Goal: Task Accomplishment & Management: Manage account settings

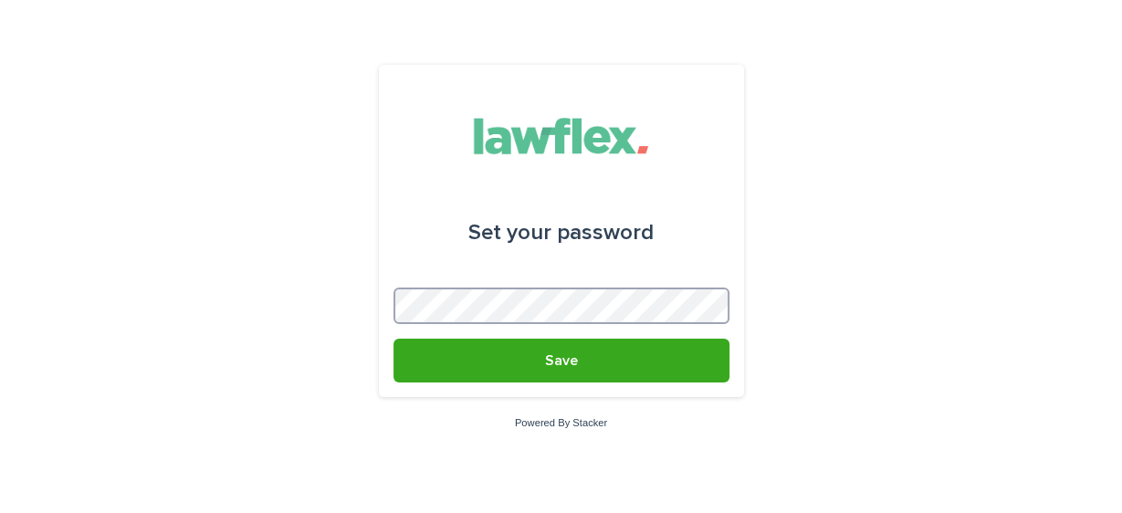
click at [355, 291] on div "Set your password Save Powered By Stacker" at bounding box center [561, 256] width 1122 height 513
drag, startPoint x: 378, startPoint y: 293, endPoint x: 800, endPoint y: 268, distance: 422.5
click at [800, 268] on div "Set your password Save Powered By Stacker" at bounding box center [561, 256] width 1122 height 513
click at [354, 288] on div "Set your password Save Powered By Stacker" at bounding box center [561, 256] width 1122 height 513
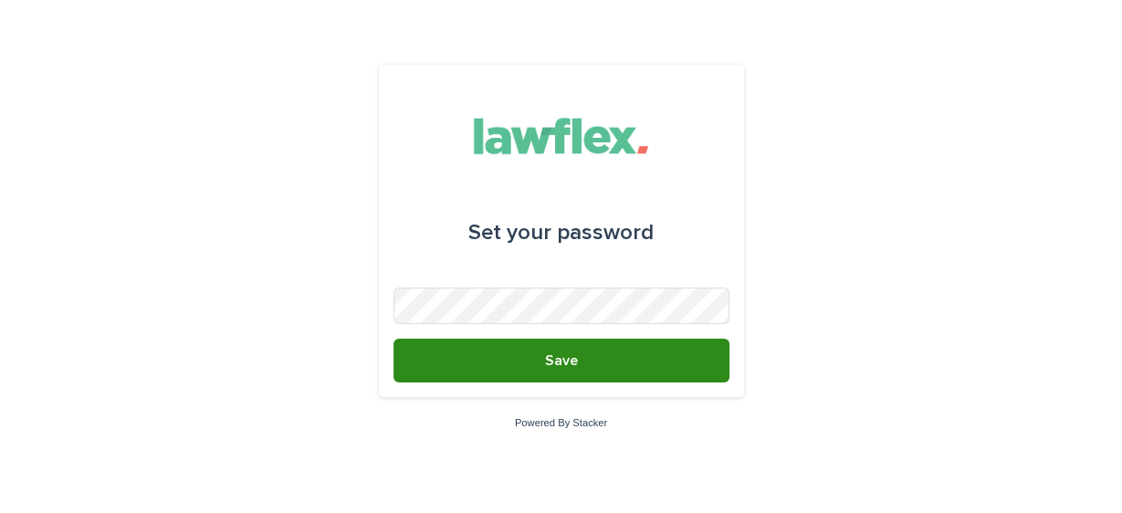
click at [591, 354] on button "Save" at bounding box center [561, 361] width 336 height 44
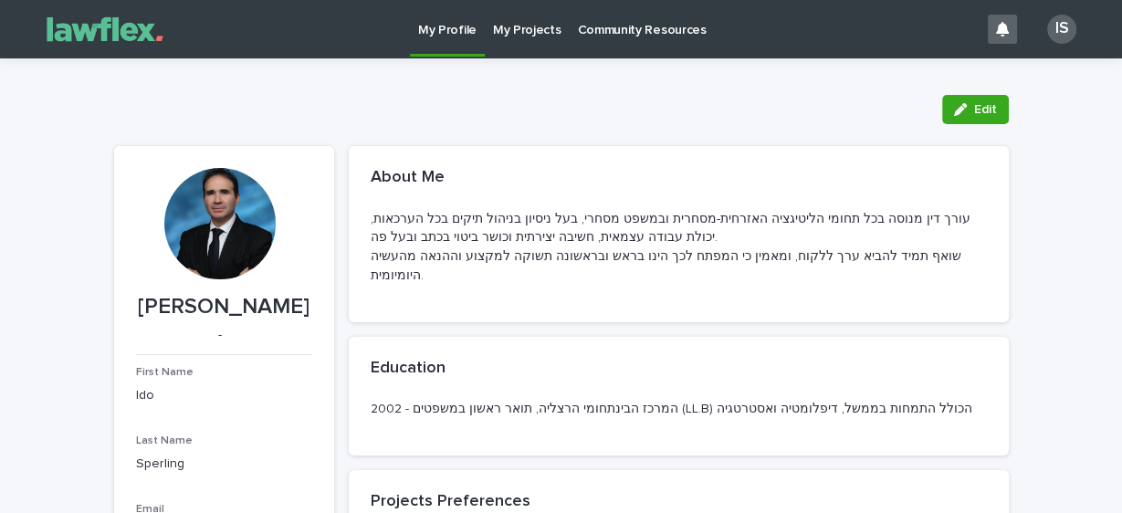
click at [519, 29] on p "My Projects" at bounding box center [527, 19] width 68 height 38
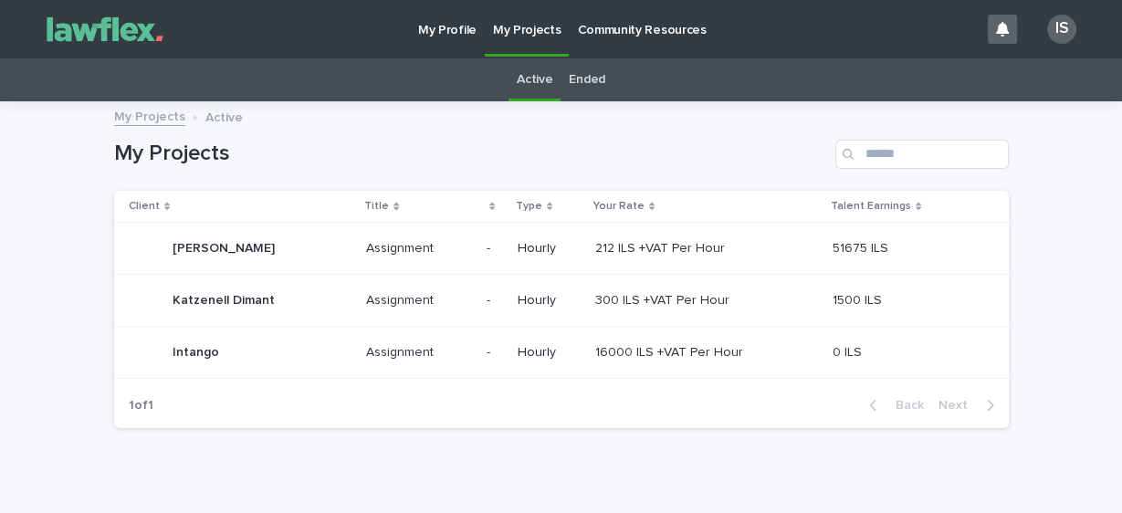
click at [619, 346] on p "16000 ILS +VAT Per Hour" at bounding box center [671, 350] width 152 height 19
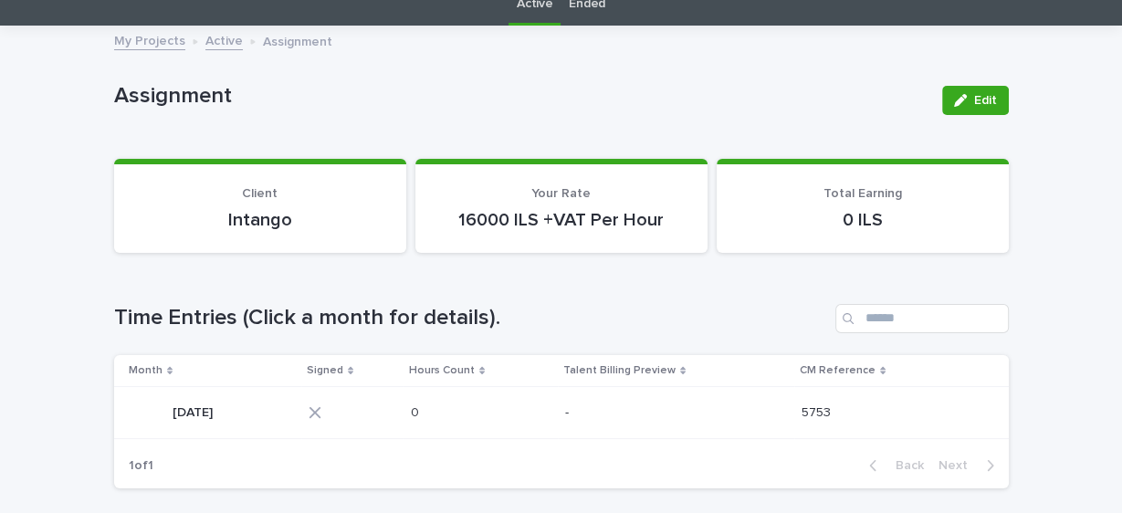
scroll to position [222, 0]
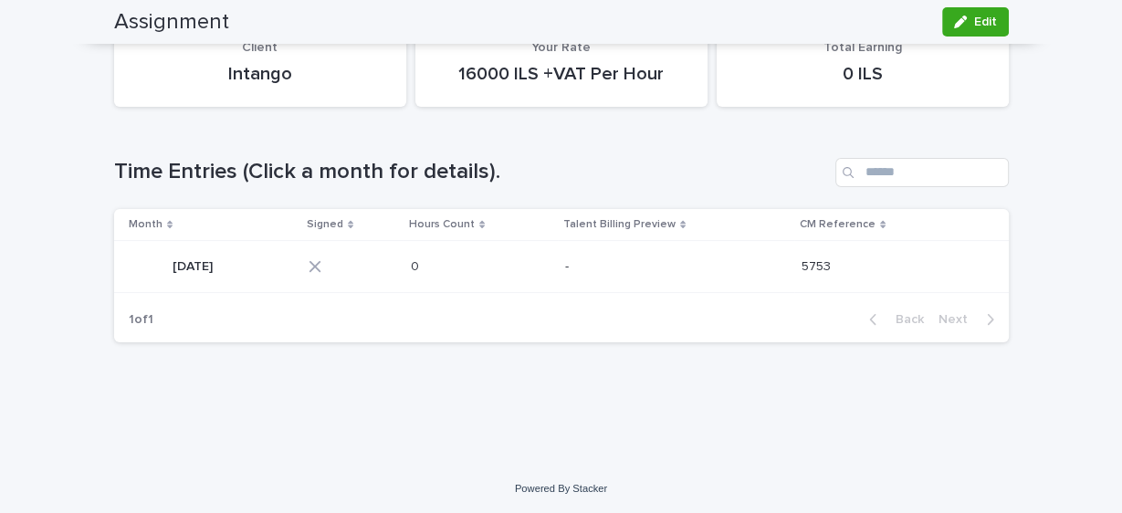
click at [267, 262] on div "[DATE] [DATE]" at bounding box center [212, 266] width 166 height 37
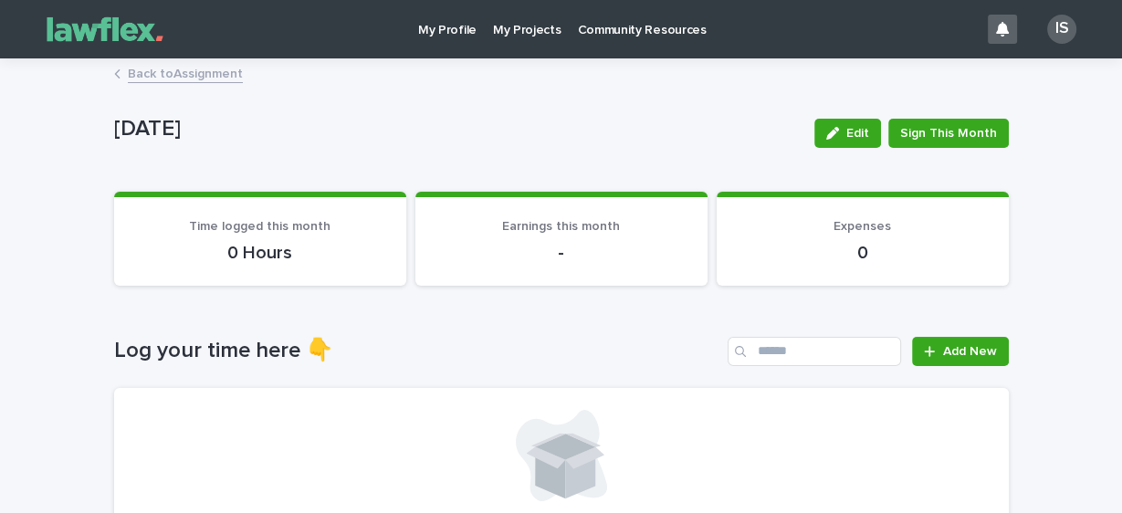
click at [212, 68] on link "Back to Assignment" at bounding box center [185, 72] width 115 height 21
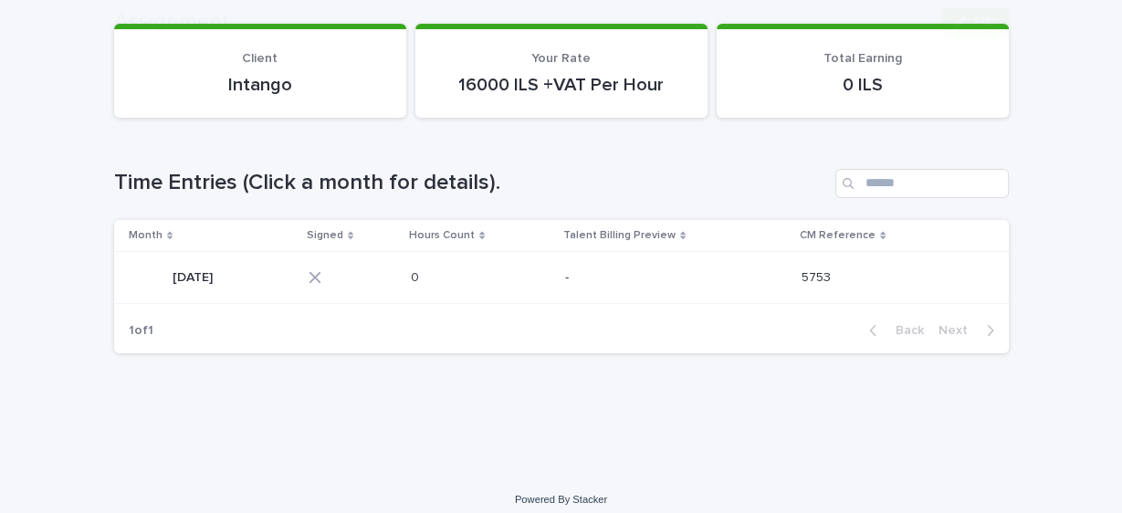
scroll to position [222, 0]
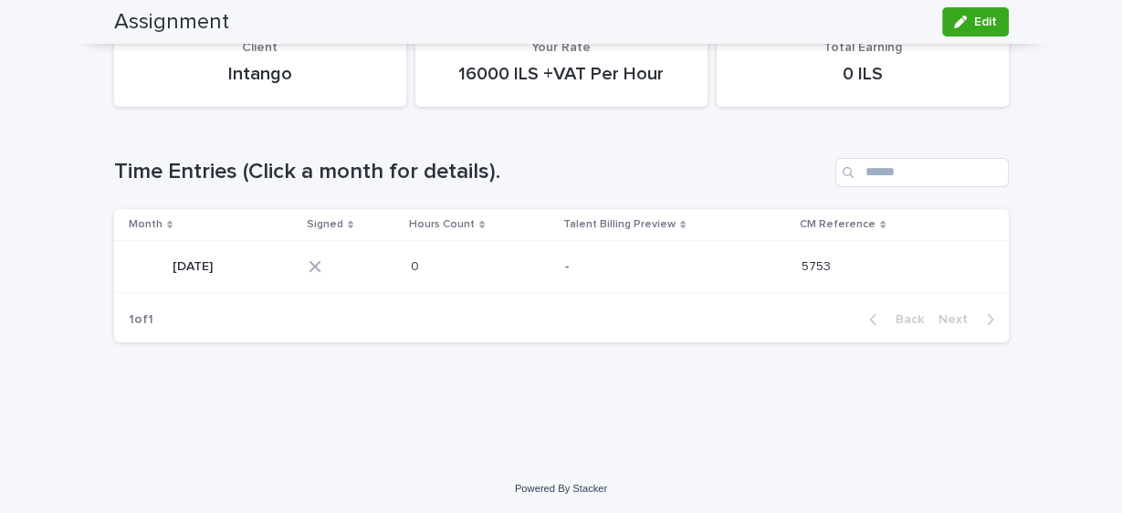
click at [189, 261] on p "[DATE]" at bounding box center [195, 265] width 44 height 19
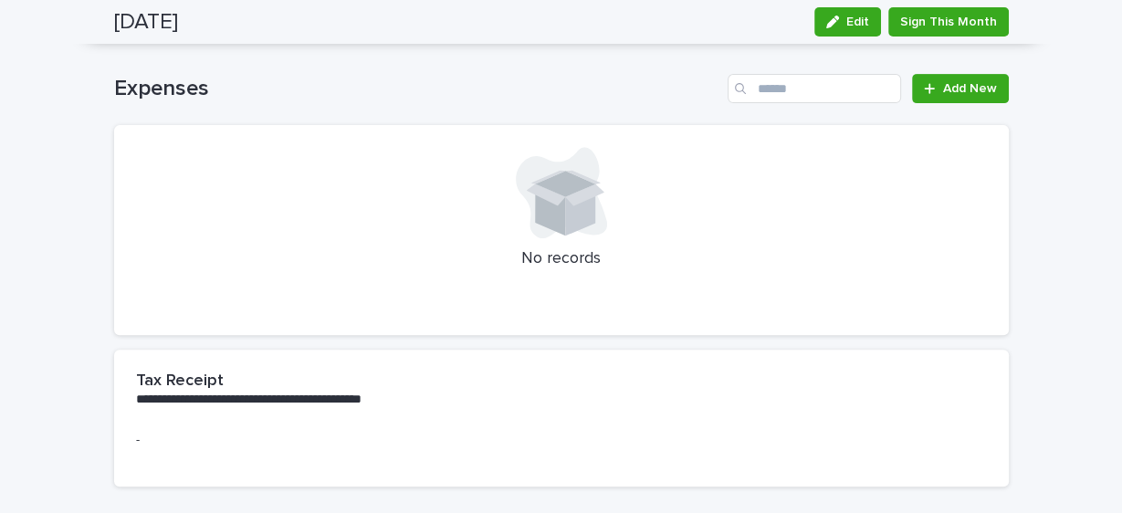
scroll to position [704, 0]
